Goal: Task Accomplishment & Management: Manage account settings

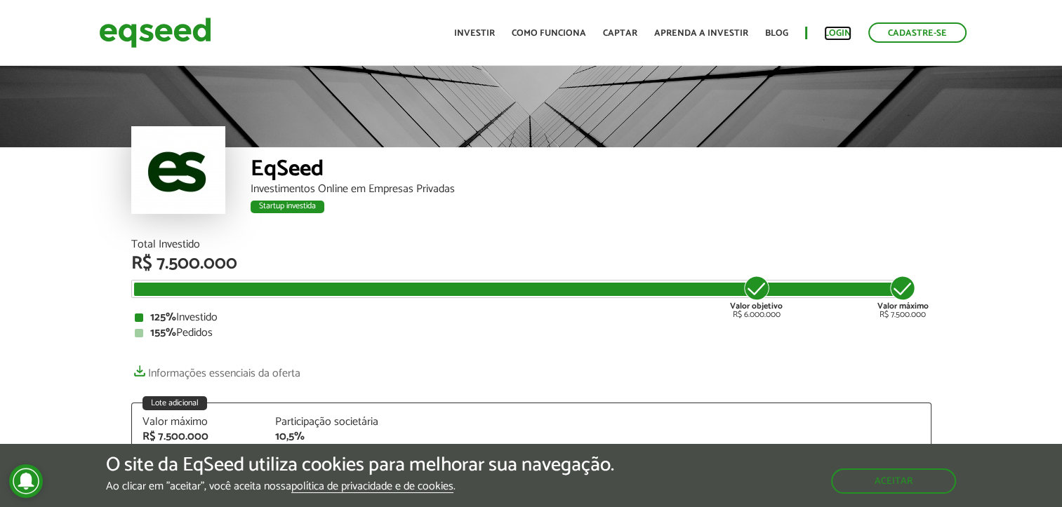
click at [842, 29] on link "Login" at bounding box center [837, 33] width 27 height 9
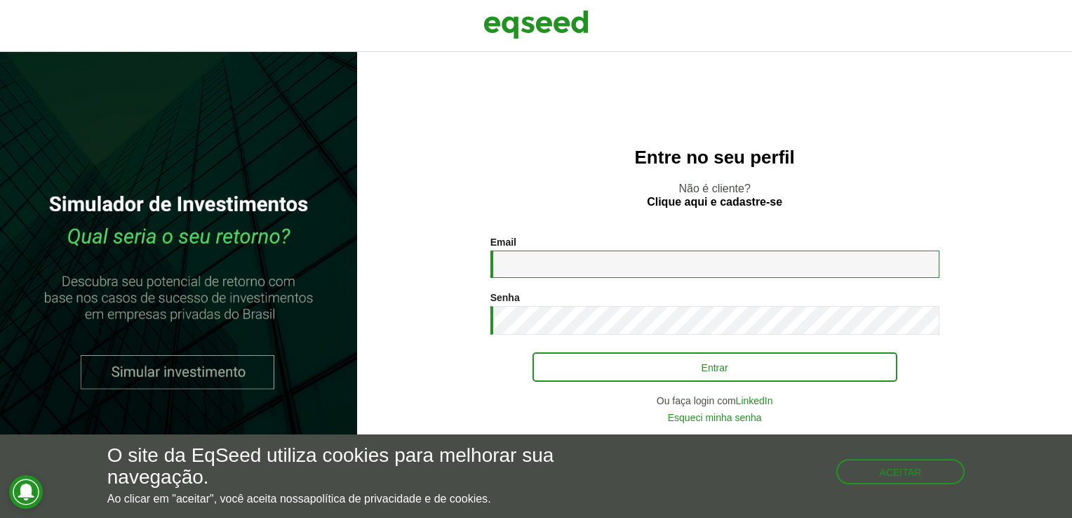
type input "**********"
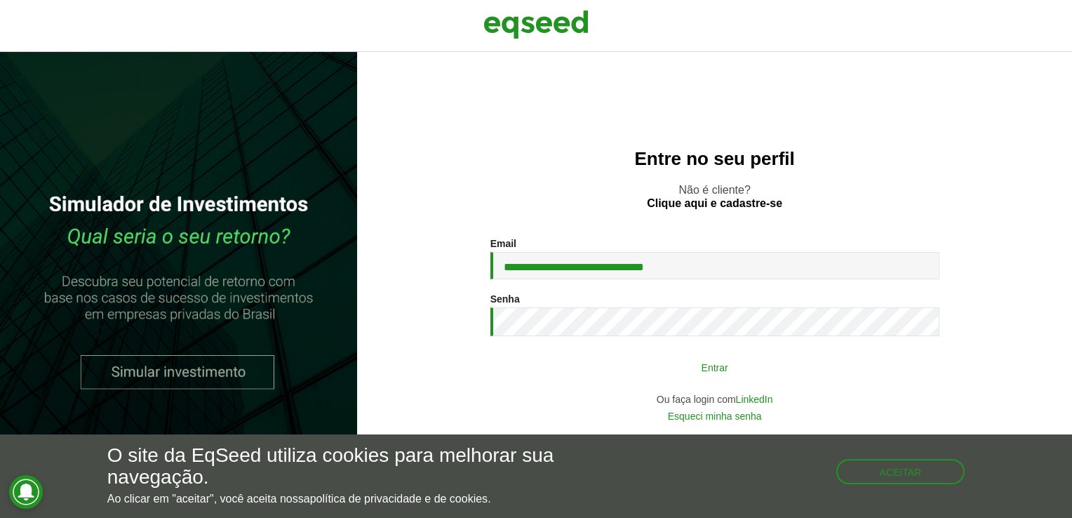
click at [675, 365] on button "Entrar" at bounding box center [715, 367] width 365 height 27
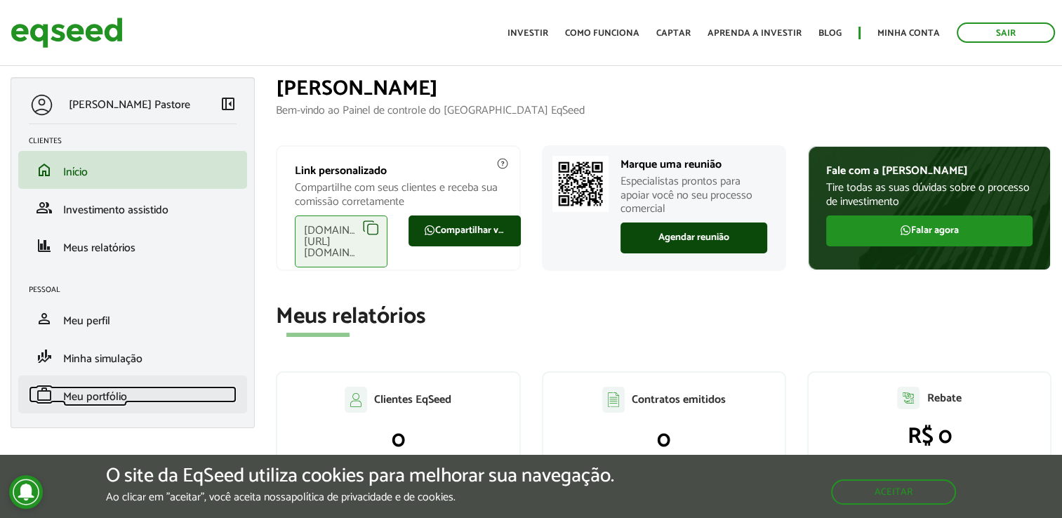
click at [96, 398] on span "Meu portfólio" at bounding box center [95, 396] width 64 height 19
